Goal: Book appointment/travel/reservation

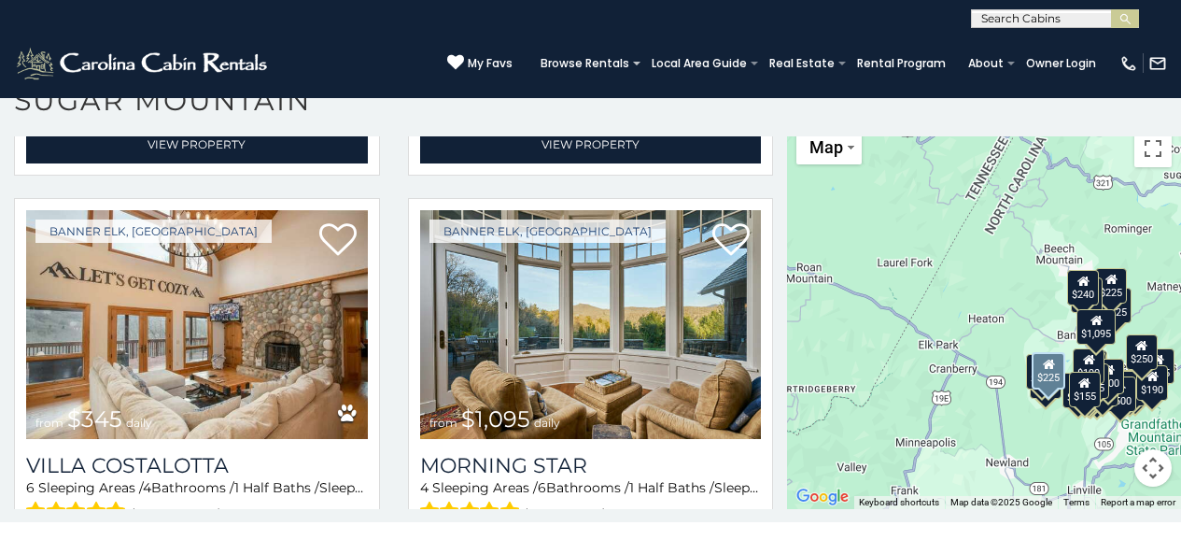
scroll to position [2526, 0]
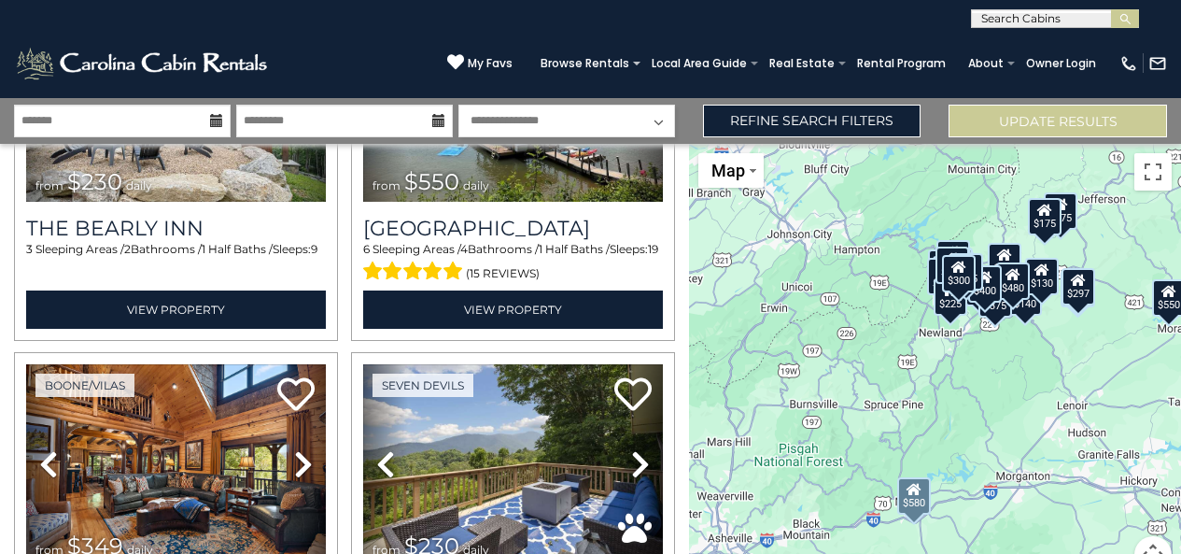
scroll to position [2107, 0]
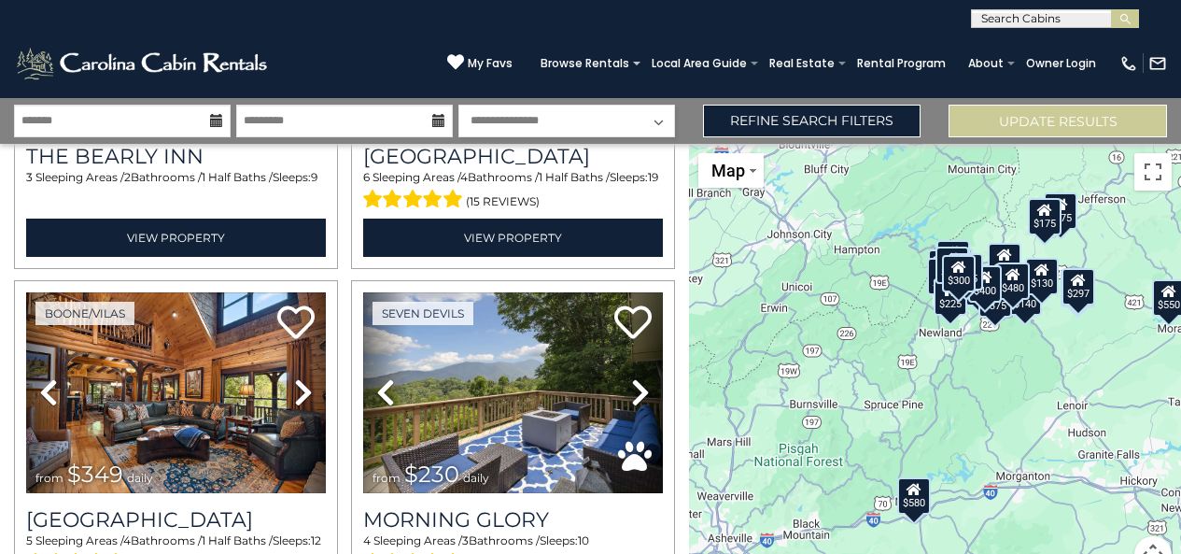
click at [481, 553] on html "**********" at bounding box center [590, 298] width 1181 height 596
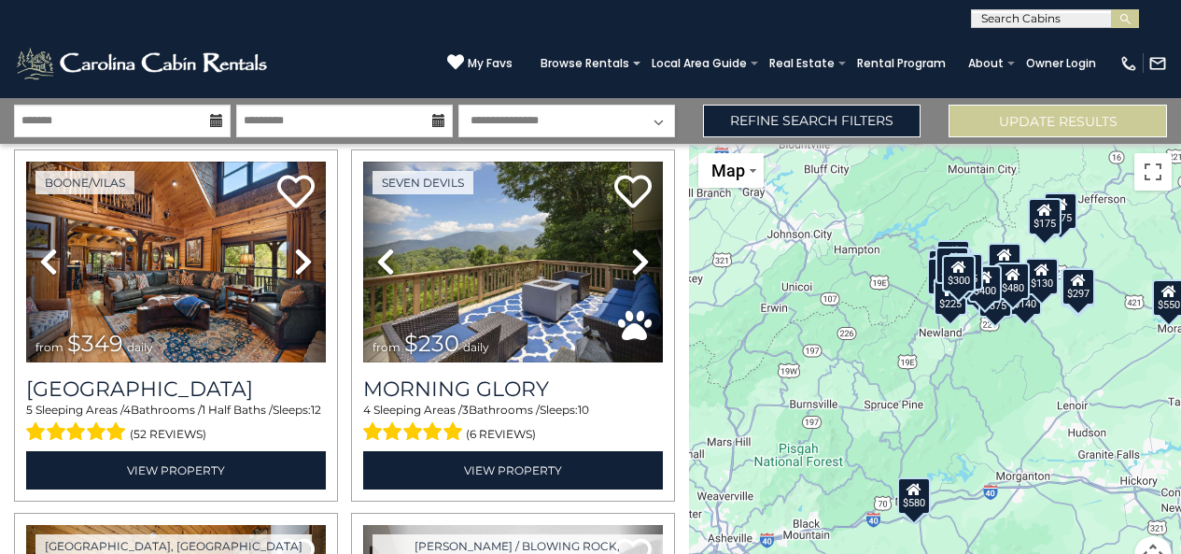
click at [489, 553] on html "**********" at bounding box center [590, 298] width 1181 height 596
